Goal: Transaction & Acquisition: Purchase product/service

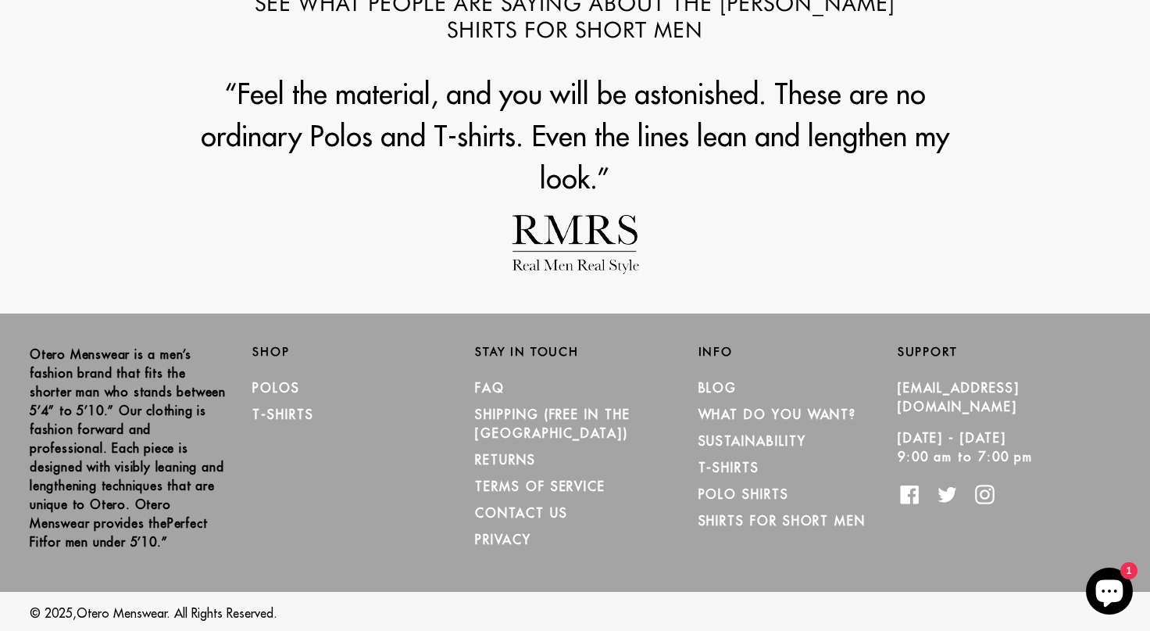
scroll to position [1758, 0]
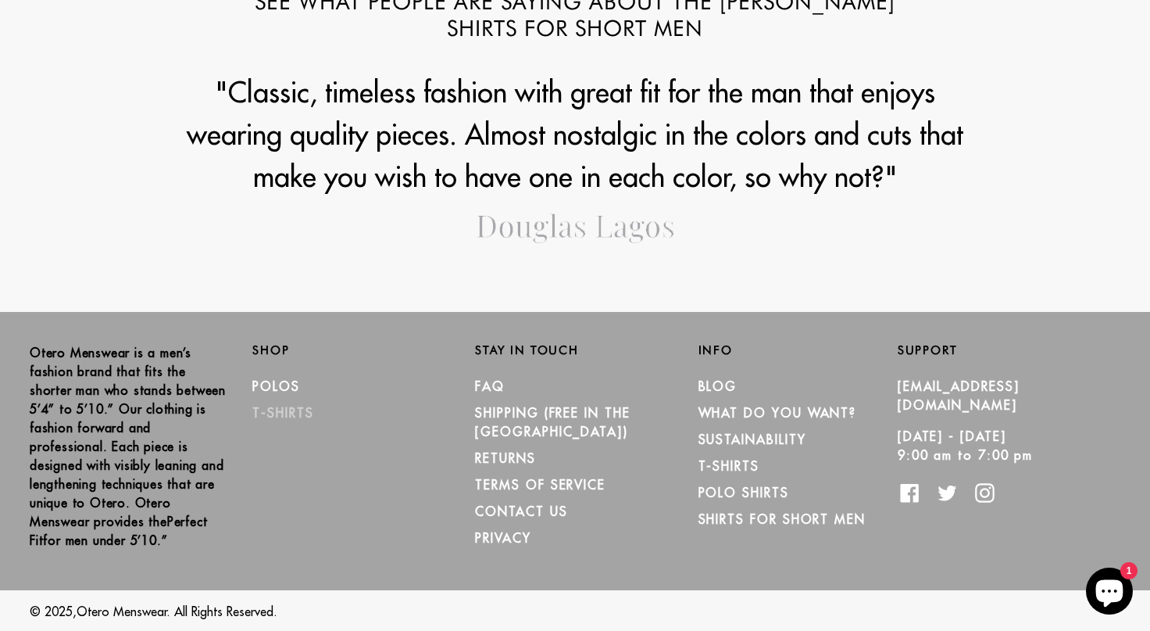
click at [292, 409] on link "T-Shirts" at bounding box center [282, 413] width 61 height 16
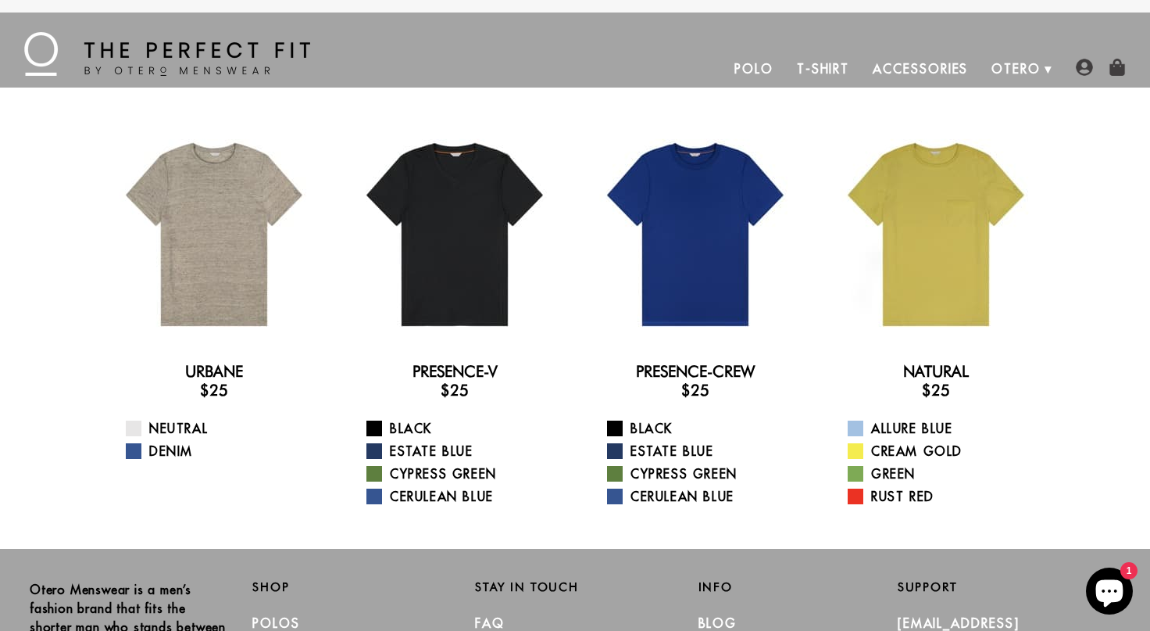
click at [833, 72] on link "T-Shirt" at bounding box center [823, 69] width 76 height 38
click at [826, 66] on link "T-Shirt" at bounding box center [823, 69] width 76 height 38
click at [1128, 578] on span "1" at bounding box center [1129, 570] width 17 height 17
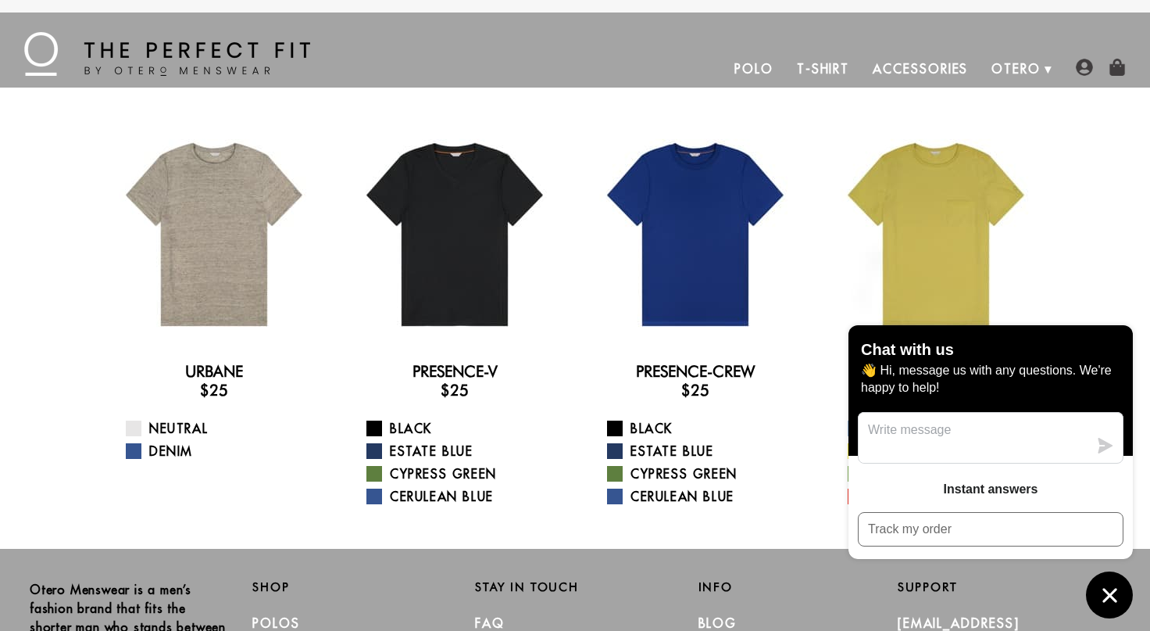
click at [1117, 601] on icon "Chat window" at bounding box center [1110, 595] width 24 height 24
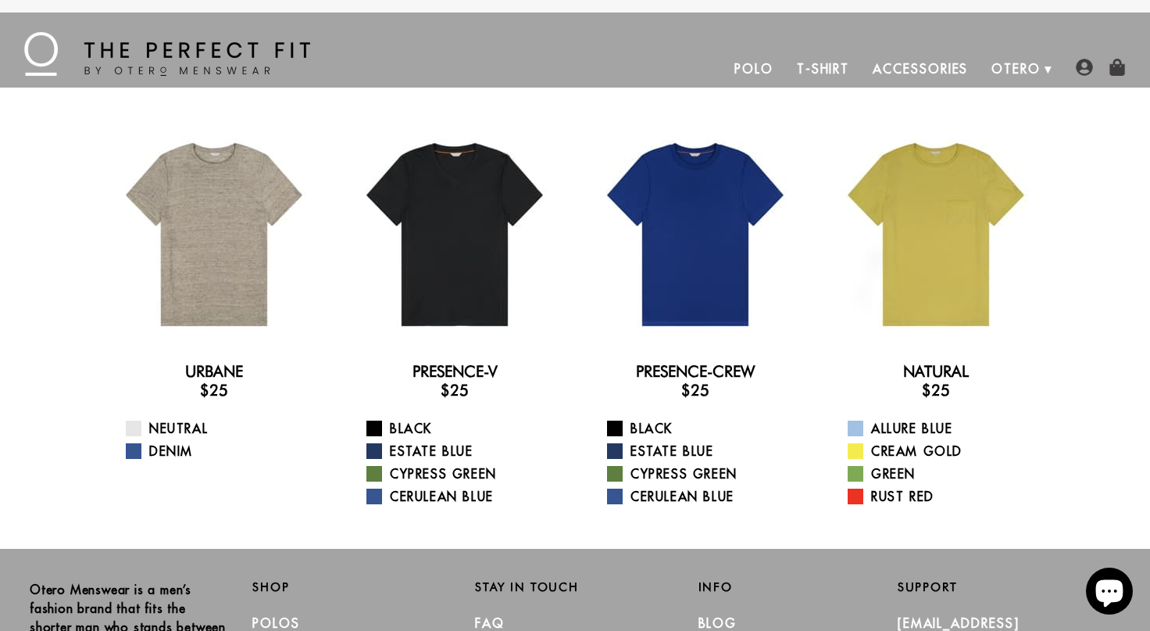
scroll to position [1, 0]
click at [157, 448] on link "Denim" at bounding box center [224, 450] width 196 height 19
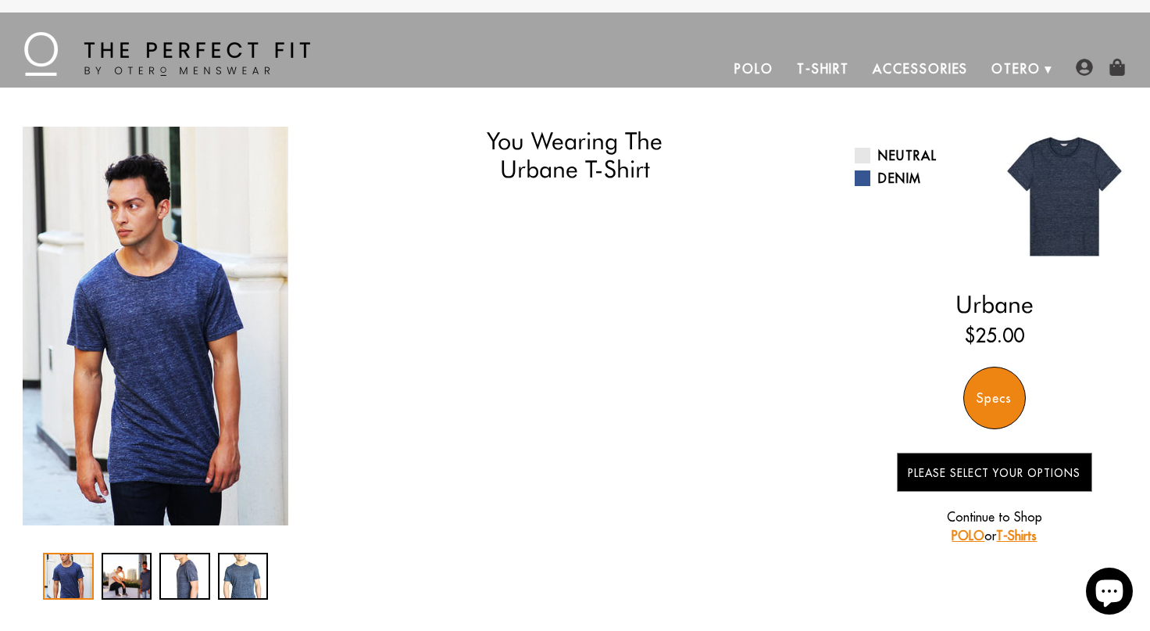
click at [1009, 408] on div "Specs" at bounding box center [995, 398] width 63 height 63
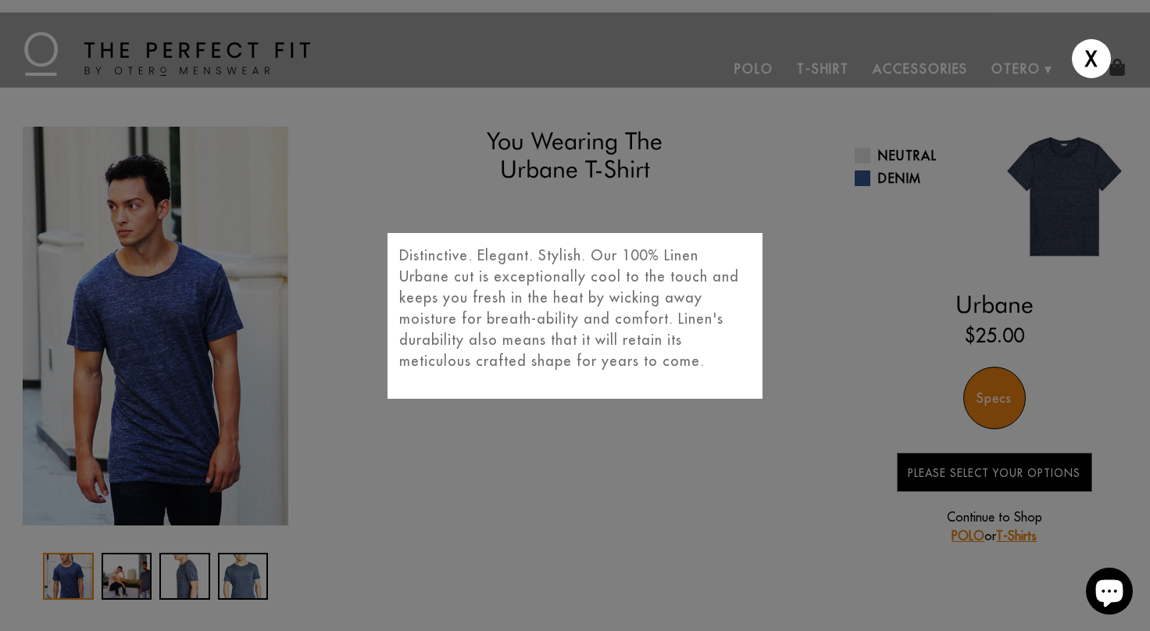
click at [898, 427] on div "X Distinctive. Elegant. Stylish. Our 100% Linen Urbane cut is exceptionally coo…" at bounding box center [575, 315] width 1150 height 631
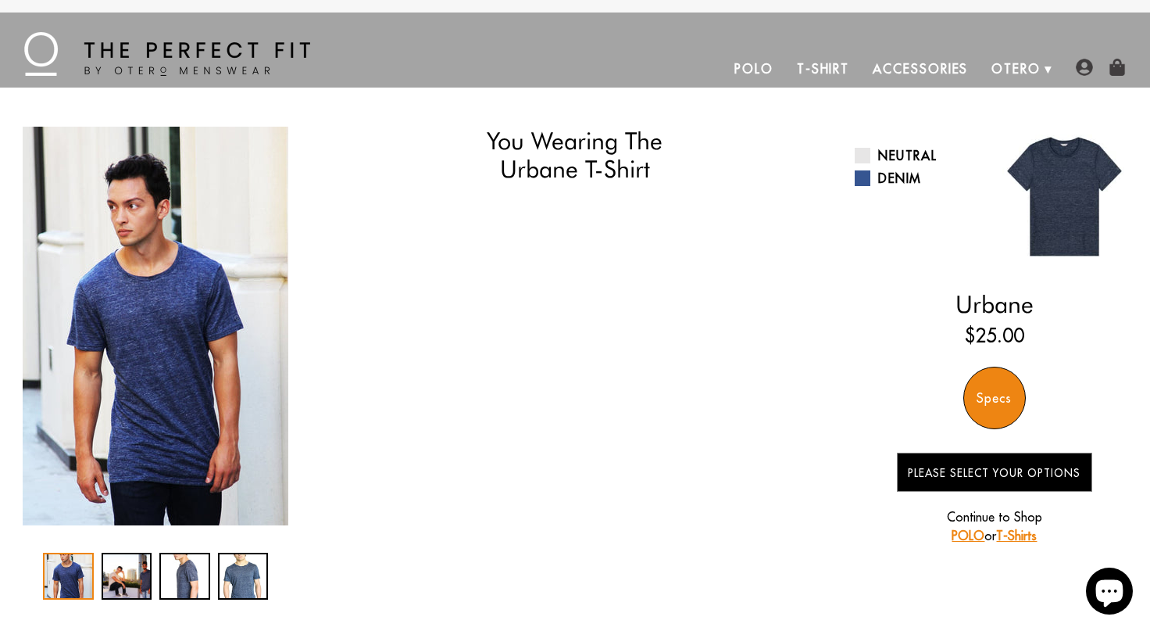
click at [996, 408] on div "Specs" at bounding box center [995, 398] width 63 height 63
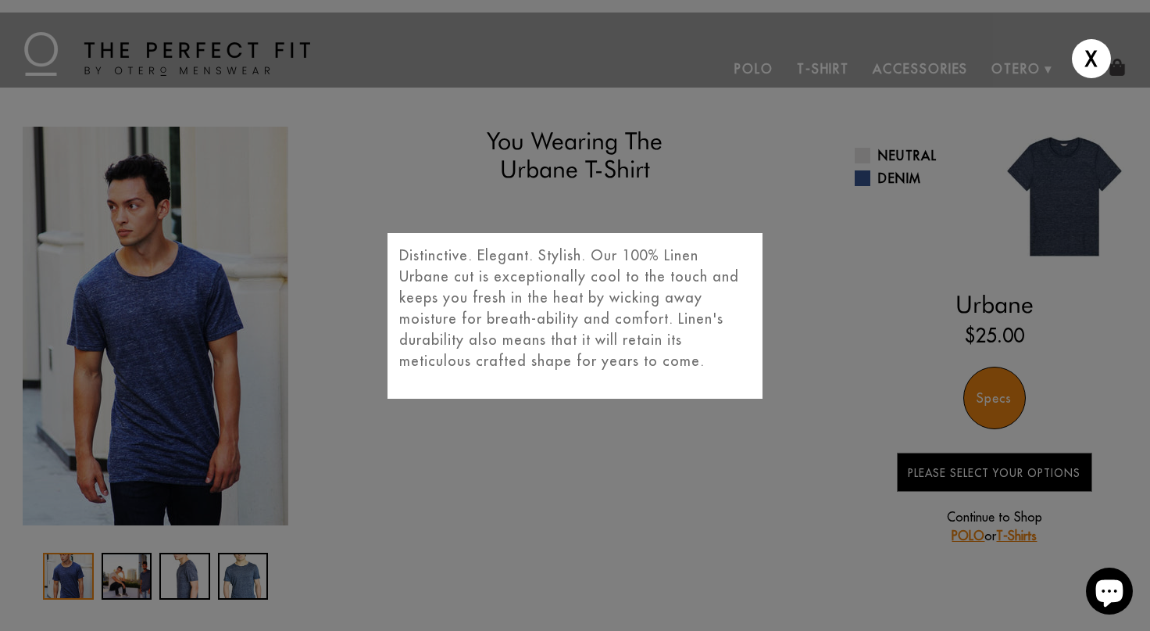
click at [868, 431] on div "X Distinctive. Elegant. Stylish. Our 100% Linen Urbane cut is exceptionally coo…" at bounding box center [575, 315] width 1150 height 631
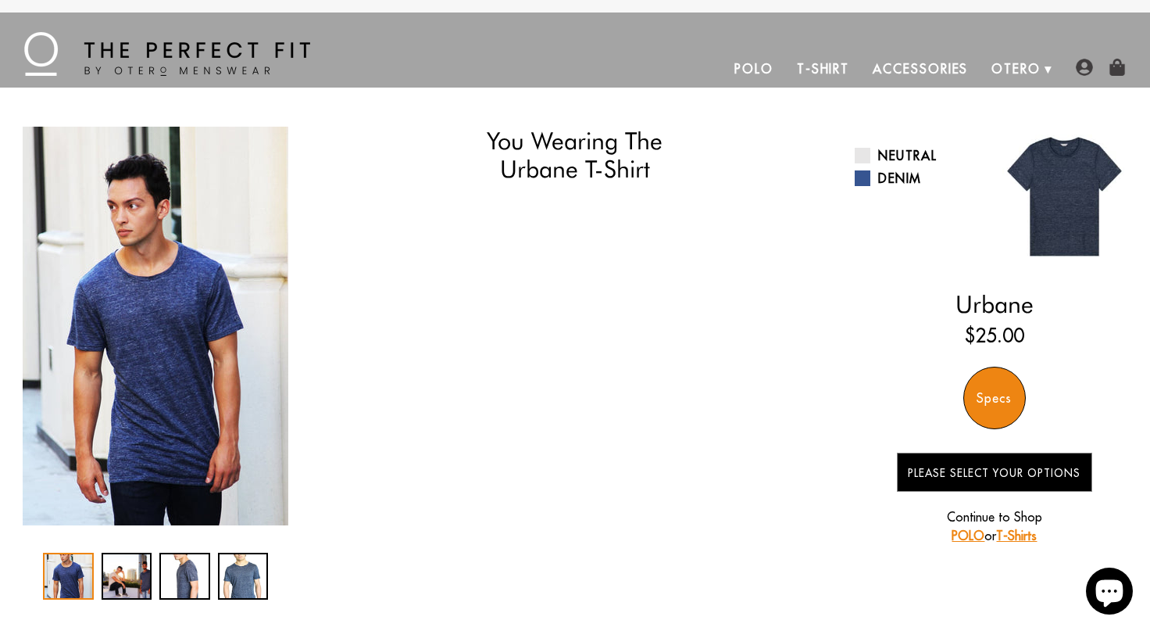
scroll to position [6, 0]
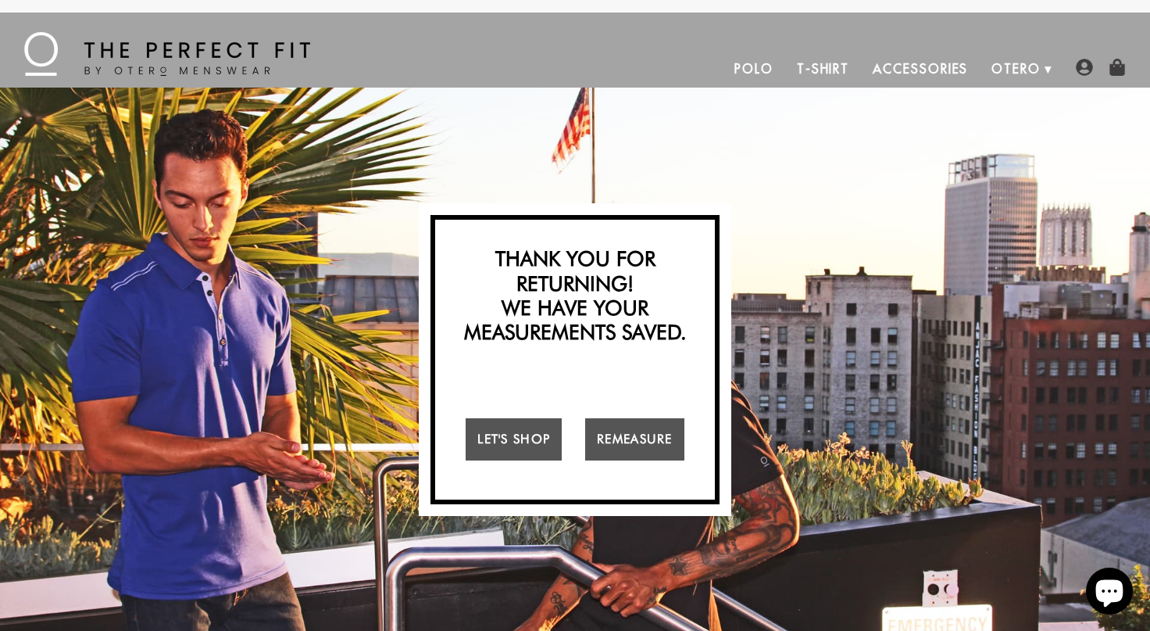
scroll to position [1402, 0]
